Goal: Information Seeking & Learning: Learn about a topic

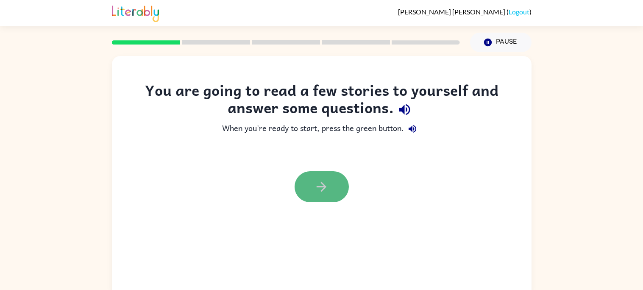
click at [315, 194] on button "button" at bounding box center [322, 186] width 54 height 31
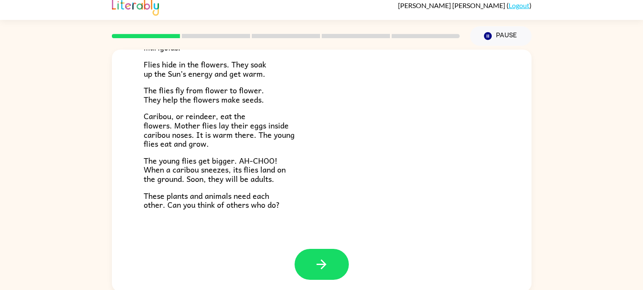
scroll to position [8, 0]
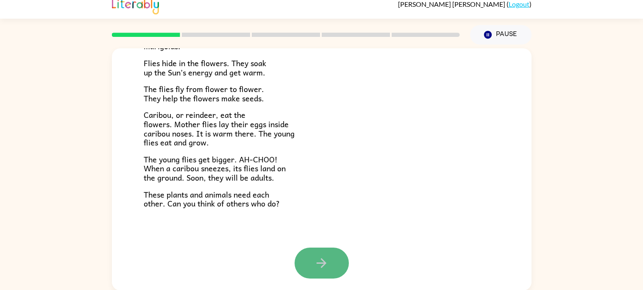
click at [323, 262] on icon "button" at bounding box center [322, 263] width 10 height 10
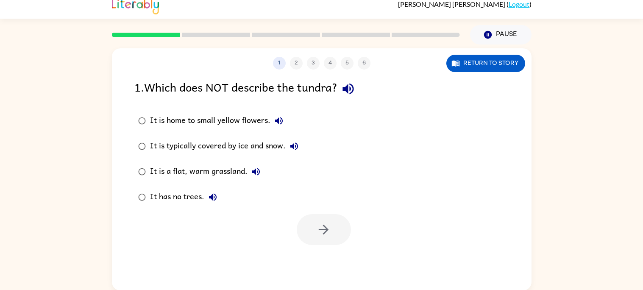
scroll to position [0, 0]
click at [218, 168] on div "It is a flat, warm grassland." at bounding box center [207, 171] width 114 height 17
click at [320, 225] on icon "button" at bounding box center [323, 229] width 15 height 15
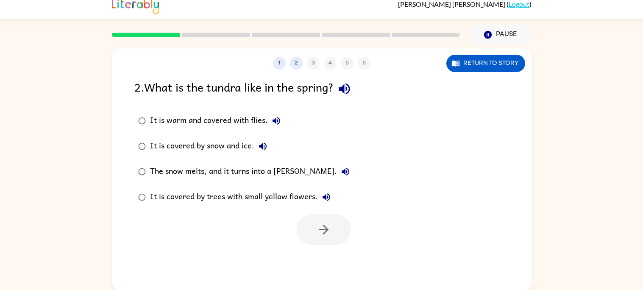
click at [225, 118] on div "It is warm and covered with flies." at bounding box center [217, 120] width 135 height 17
click at [331, 231] on icon "button" at bounding box center [323, 229] width 15 height 15
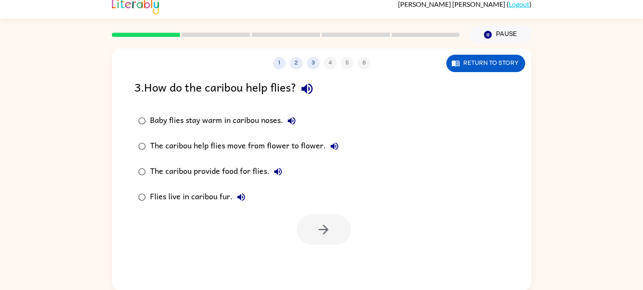
click at [252, 118] on div "Baby flies stay warm in caribou noses." at bounding box center [225, 120] width 150 height 17
click at [330, 222] on icon "button" at bounding box center [323, 229] width 15 height 15
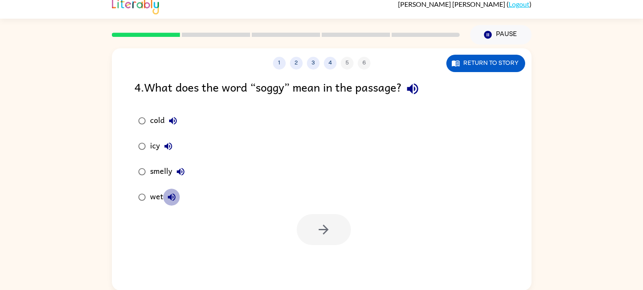
click at [171, 202] on button "wet" at bounding box center [171, 197] width 17 height 17
click at [159, 194] on div "wet" at bounding box center [165, 197] width 30 height 17
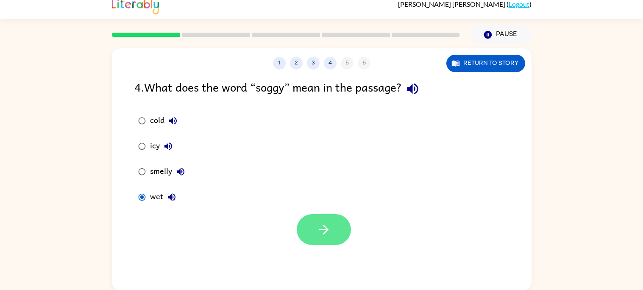
click at [320, 236] on icon "button" at bounding box center [323, 229] width 15 height 15
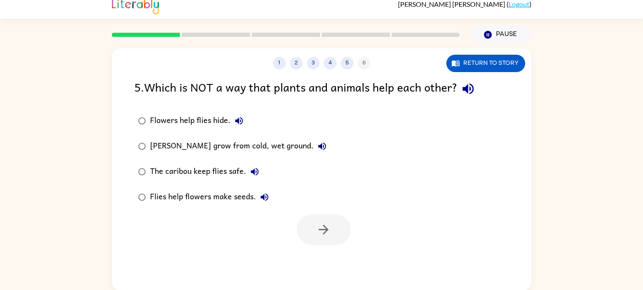
click at [256, 203] on div "Flies help flowers make seeds." at bounding box center [211, 197] width 123 height 17
click at [246, 194] on div "Flies help flowers make seeds." at bounding box center [211, 197] width 123 height 17
click at [263, 194] on icon "button" at bounding box center [265, 197] width 8 height 8
click at [203, 193] on div "Flies help flowers make seeds." at bounding box center [211, 197] width 123 height 17
click at [325, 222] on icon "button" at bounding box center [323, 229] width 15 height 15
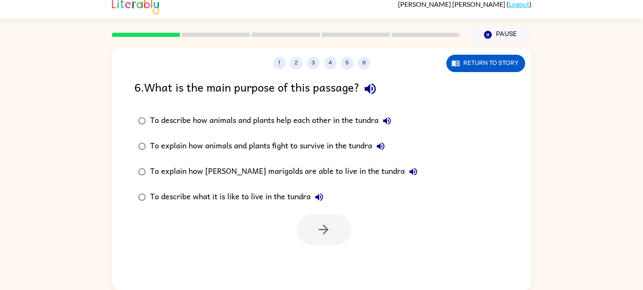
click at [299, 119] on div "To describe how animals and plants help each other in the tundra" at bounding box center [272, 120] width 245 height 17
click at [326, 231] on icon "button" at bounding box center [324, 230] width 10 height 10
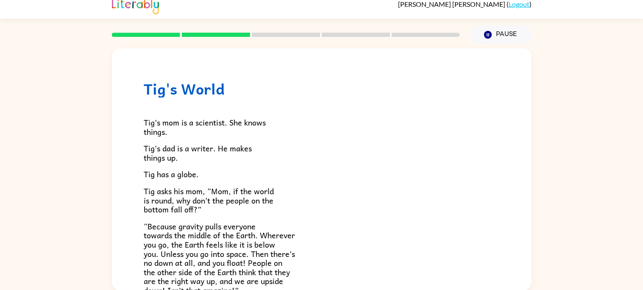
click at [325, 166] on div "Tig’s mom is a scientist. She knows things. [PERSON_NAME]’s dad is a writer. He…" at bounding box center [322, 275] width 356 height 356
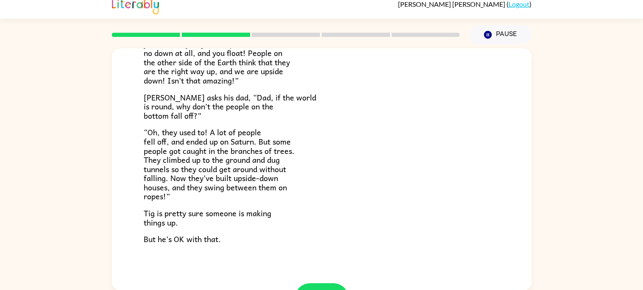
scroll to position [246, 0]
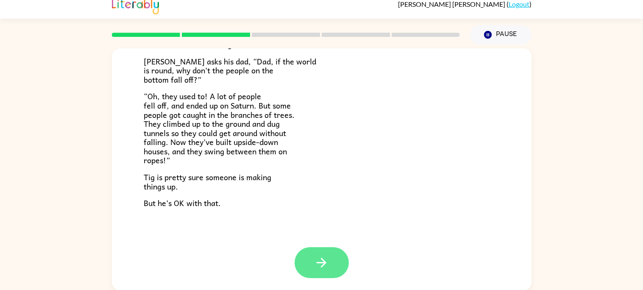
click at [303, 264] on button "button" at bounding box center [322, 262] width 54 height 31
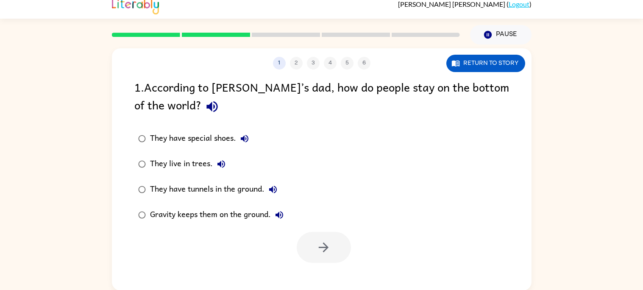
scroll to position [0, 0]
click at [206, 105] on icon "button" at bounding box center [211, 106] width 11 height 11
click at [192, 211] on div "Gravity keeps them on the ground." at bounding box center [219, 214] width 138 height 17
click at [321, 251] on icon "button" at bounding box center [323, 247] width 15 height 15
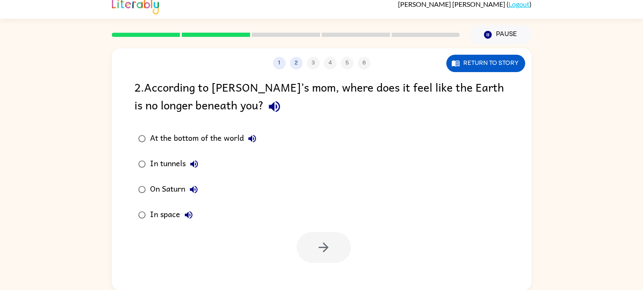
click at [194, 139] on div "At the bottom of the world" at bounding box center [205, 138] width 111 height 17
click at [338, 258] on button "button" at bounding box center [324, 247] width 54 height 31
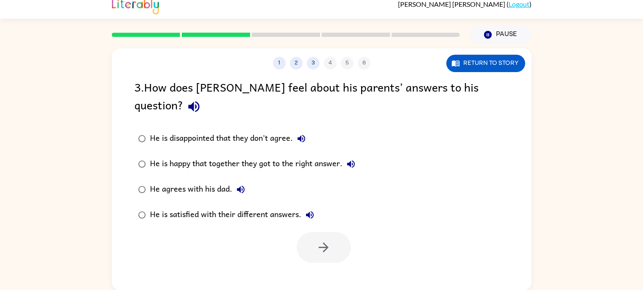
click at [186, 181] on div "He agrees with his dad." at bounding box center [199, 189] width 99 height 17
click at [324, 240] on icon "button" at bounding box center [323, 247] width 15 height 15
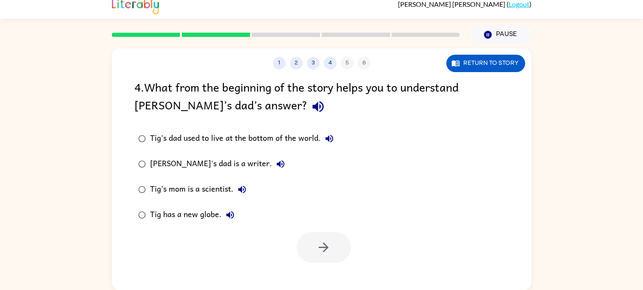
click at [311, 109] on icon "button" at bounding box center [318, 106] width 15 height 15
click at [311, 100] on icon "button" at bounding box center [318, 106] width 15 height 15
click at [194, 161] on div "[PERSON_NAME]'s dad is a writer." at bounding box center [219, 164] width 139 height 17
click at [337, 264] on div "1 2 3 4 5 6 Return to story 4 . What from the beginning of the story helps you …" at bounding box center [322, 169] width 420 height 242
click at [333, 258] on button "button" at bounding box center [324, 247] width 54 height 31
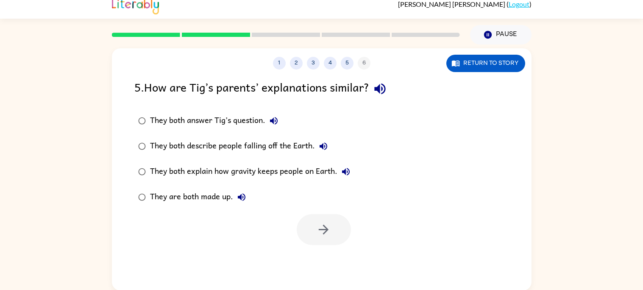
click at [333, 258] on div "1 2 3 4 5 6 Return to story 5 . How are [PERSON_NAME]’s parents’ explanations s…" at bounding box center [322, 169] width 420 height 242
click at [223, 115] on div "They both answer Tig’s question." at bounding box center [216, 120] width 132 height 17
click at [333, 242] on button "button" at bounding box center [324, 229] width 54 height 31
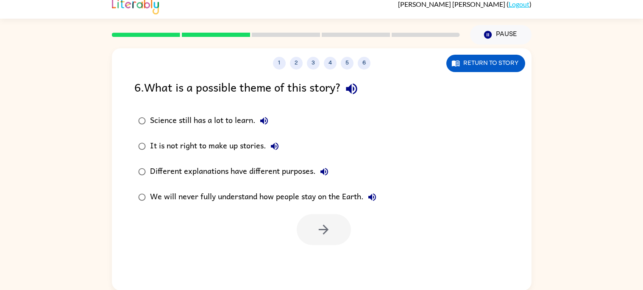
click at [240, 166] on div "Different explanations have different purposes." at bounding box center [241, 171] width 183 height 17
click at [331, 246] on div "1 2 3 4 5 6 Return to story 6 . What is a possible theme of this story? Science…" at bounding box center [322, 169] width 420 height 242
click at [320, 215] on button "button" at bounding box center [324, 229] width 54 height 31
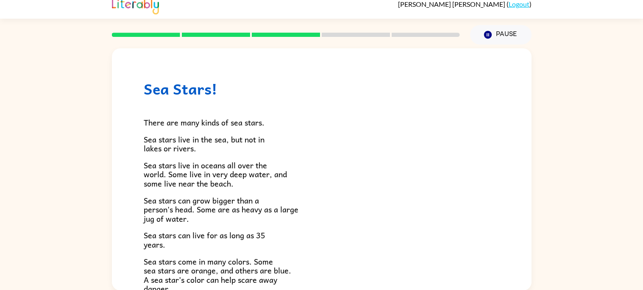
click at [263, 217] on p "Sea stars can grow bigger than a person's head. Some are as heavy as a large ju…" at bounding box center [322, 210] width 356 height 28
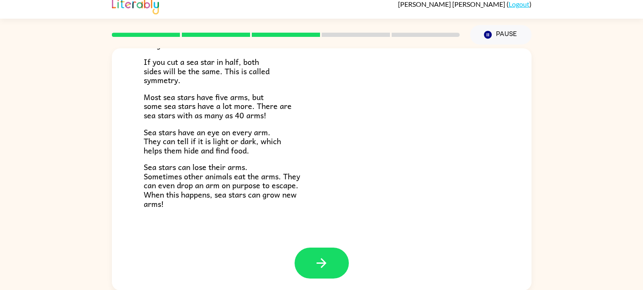
scroll to position [244, 0]
drag, startPoint x: 170, startPoint y: 125, endPoint x: 177, endPoint y: 124, distance: 6.4
click at [177, 124] on div "There are many kinds of sea stars. Sea stars live in the sea, but not in lakes …" at bounding box center [322, 30] width 356 height 354
click at [320, 266] on icon "button" at bounding box center [321, 262] width 15 height 15
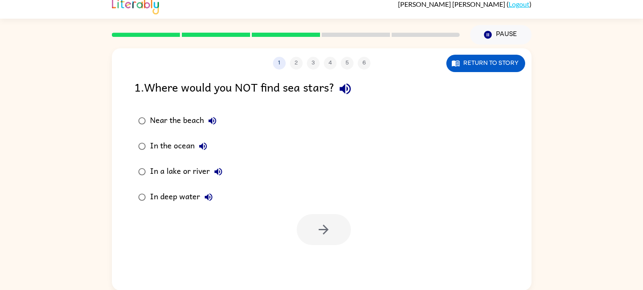
click at [203, 170] on div "In a lake or river" at bounding box center [188, 171] width 77 height 17
click at [335, 233] on button "button" at bounding box center [324, 229] width 54 height 31
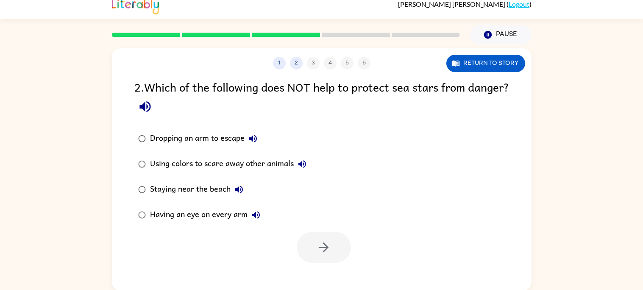
click at [335, 233] on div at bounding box center [324, 247] width 54 height 31
click at [150, 105] on icon "button" at bounding box center [144, 106] width 11 height 11
click at [205, 134] on div "Dropping an arm to escape" at bounding box center [205, 138] width 111 height 17
click at [306, 231] on div at bounding box center [322, 245] width 420 height 35
click at [306, 239] on button "button" at bounding box center [324, 247] width 54 height 31
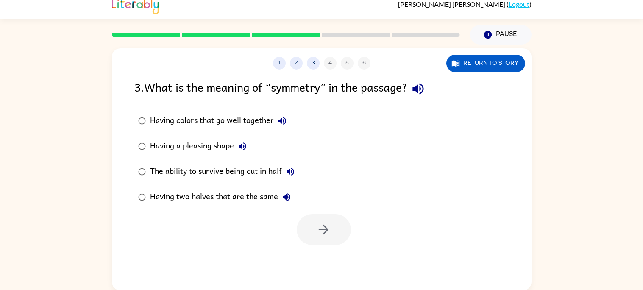
click at [218, 121] on div "Having colors that go well together" at bounding box center [220, 120] width 141 height 17
click at [326, 227] on icon "button" at bounding box center [323, 229] width 15 height 15
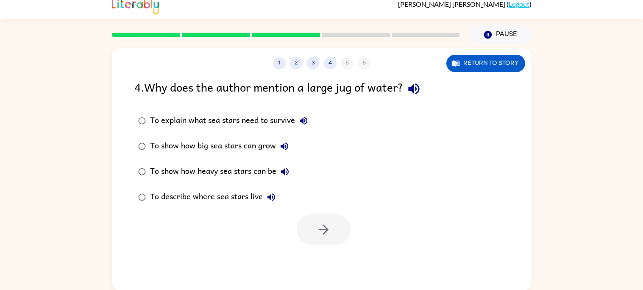
click at [419, 88] on icon "button" at bounding box center [413, 88] width 11 height 11
click at [236, 119] on div "To explain what sea stars need to survive" at bounding box center [231, 120] width 162 height 17
click at [313, 216] on button "button" at bounding box center [324, 229] width 54 height 31
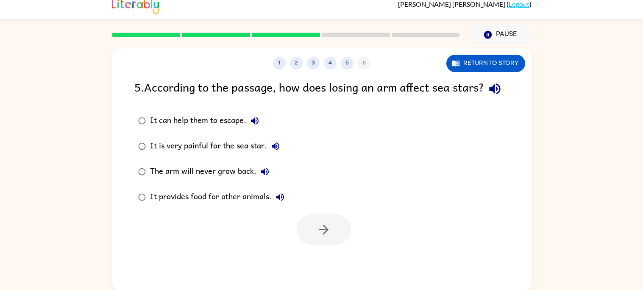
click at [487, 96] on icon "button" at bounding box center [494, 88] width 15 height 15
click at [230, 155] on div "It is very painful for the sea star." at bounding box center [217, 146] width 134 height 17
click at [340, 245] on button "button" at bounding box center [324, 229] width 54 height 31
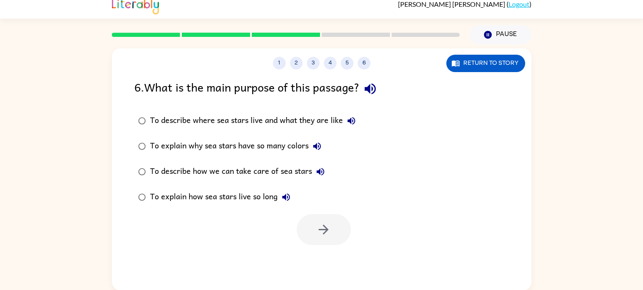
click at [371, 86] on icon "button" at bounding box center [369, 88] width 11 height 11
click at [370, 83] on icon "button" at bounding box center [370, 88] width 15 height 15
click at [231, 144] on div "To explain why sea stars have so many colors" at bounding box center [237, 146] width 175 height 17
click at [316, 213] on div at bounding box center [322, 227] width 420 height 35
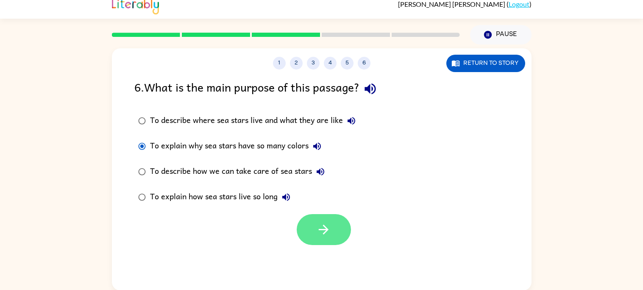
click at [311, 219] on button "button" at bounding box center [324, 229] width 54 height 31
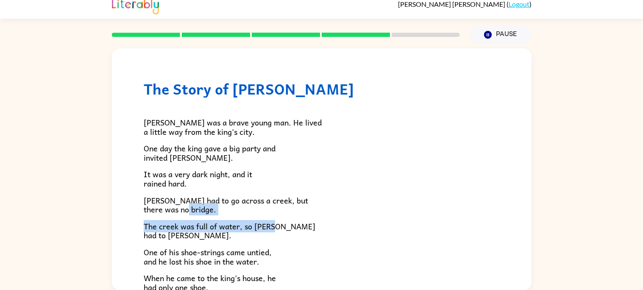
drag, startPoint x: 311, startPoint y: 219, endPoint x: 259, endPoint y: 206, distance: 53.8
click at [259, 206] on div "[PERSON_NAME] was a brave young man. He lived a little way from the king's city…" at bounding box center [322, 224] width 356 height 255
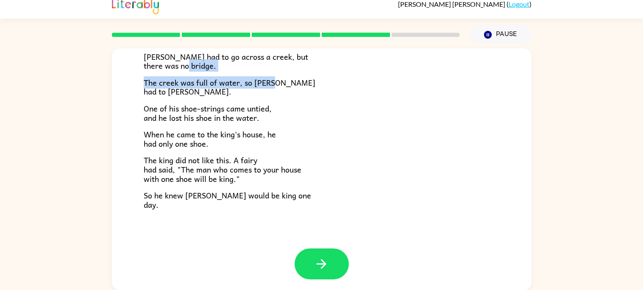
scroll to position [145, 0]
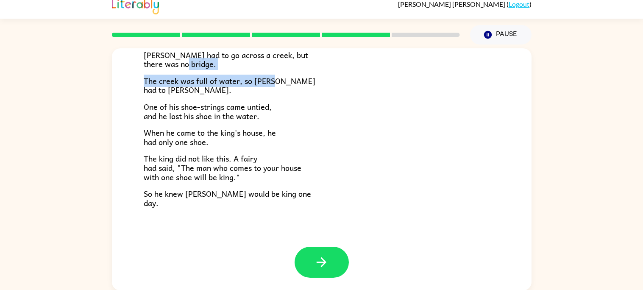
click at [167, 114] on span "One of his shoe-strings came untied, and he lost his shoe in the water." at bounding box center [208, 111] width 128 height 22
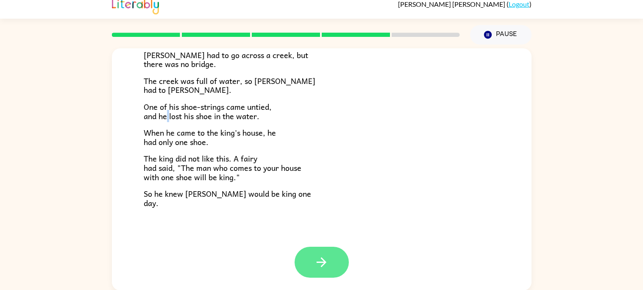
click at [321, 270] on button "button" at bounding box center [322, 262] width 54 height 31
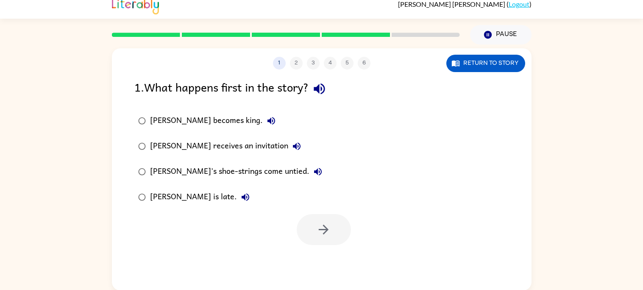
scroll to position [0, 0]
click at [220, 143] on div "[PERSON_NAME] receives an invitation" at bounding box center [227, 146] width 155 height 17
click at [342, 232] on button "button" at bounding box center [324, 229] width 54 height 31
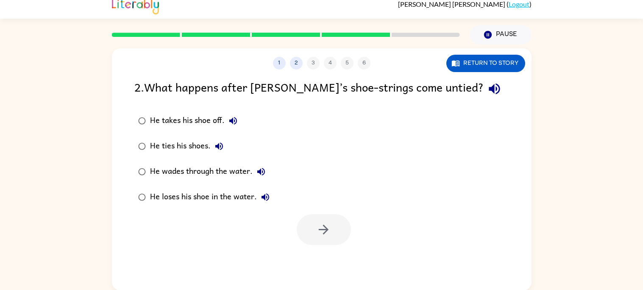
click at [175, 120] on div "He takes his shoe off." at bounding box center [196, 120] width 92 height 17
click at [185, 173] on div "He wades through the water." at bounding box center [209, 171] width 119 height 17
click at [310, 222] on button "button" at bounding box center [324, 229] width 54 height 31
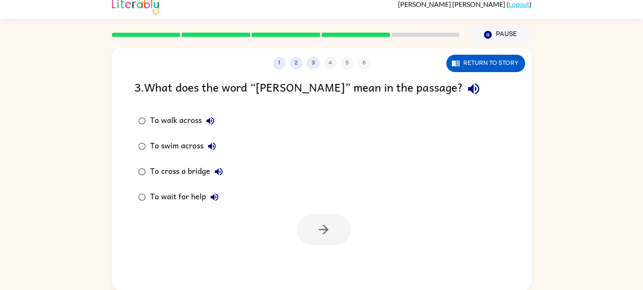
click at [466, 91] on icon "button" at bounding box center [473, 88] width 15 height 15
click at [178, 172] on div "To cross a bridge" at bounding box center [188, 171] width 77 height 17
click at [346, 227] on button "button" at bounding box center [324, 229] width 54 height 31
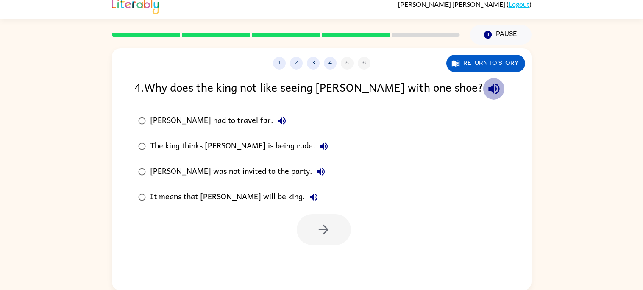
click at [488, 87] on icon "button" at bounding box center [493, 88] width 11 height 11
click at [193, 142] on div "The king thinks [PERSON_NAME] is being rude." at bounding box center [241, 146] width 182 height 17
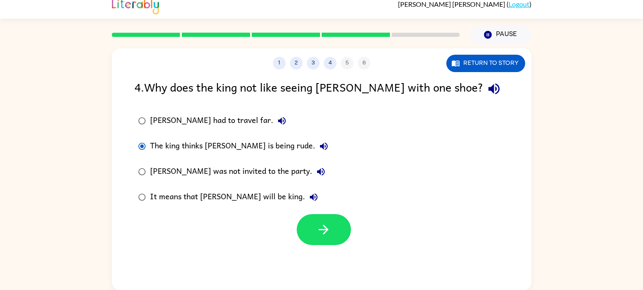
click at [189, 118] on div "[PERSON_NAME] had to travel far." at bounding box center [220, 120] width 140 height 17
click at [310, 219] on button "button" at bounding box center [324, 229] width 54 height 31
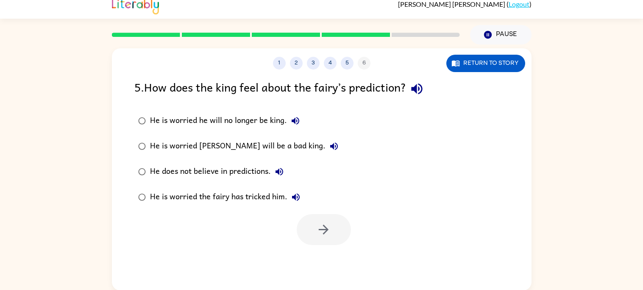
click at [247, 112] on div "He is worried he will no longer be king." at bounding box center [227, 120] width 154 height 17
click at [342, 227] on button "button" at bounding box center [324, 229] width 54 height 31
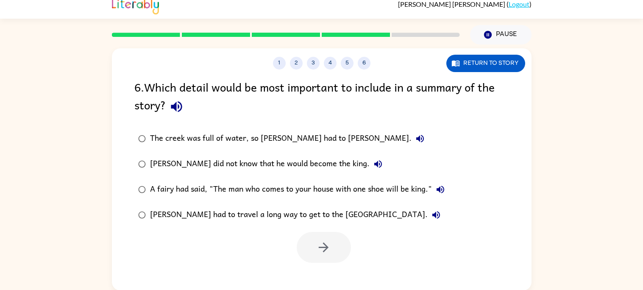
click at [171, 109] on icon "button" at bounding box center [176, 106] width 15 height 15
click at [247, 137] on div "The creek was full of water, so [PERSON_NAME] had to [PERSON_NAME]." at bounding box center [289, 138] width 278 height 17
click at [342, 241] on button "button" at bounding box center [324, 247] width 54 height 31
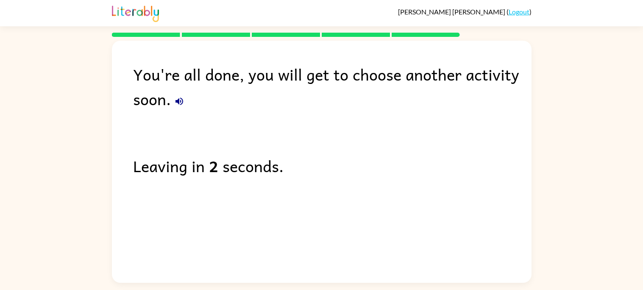
click at [182, 104] on icon "button" at bounding box center [179, 101] width 10 height 10
